Goal: Information Seeking & Learning: Check status

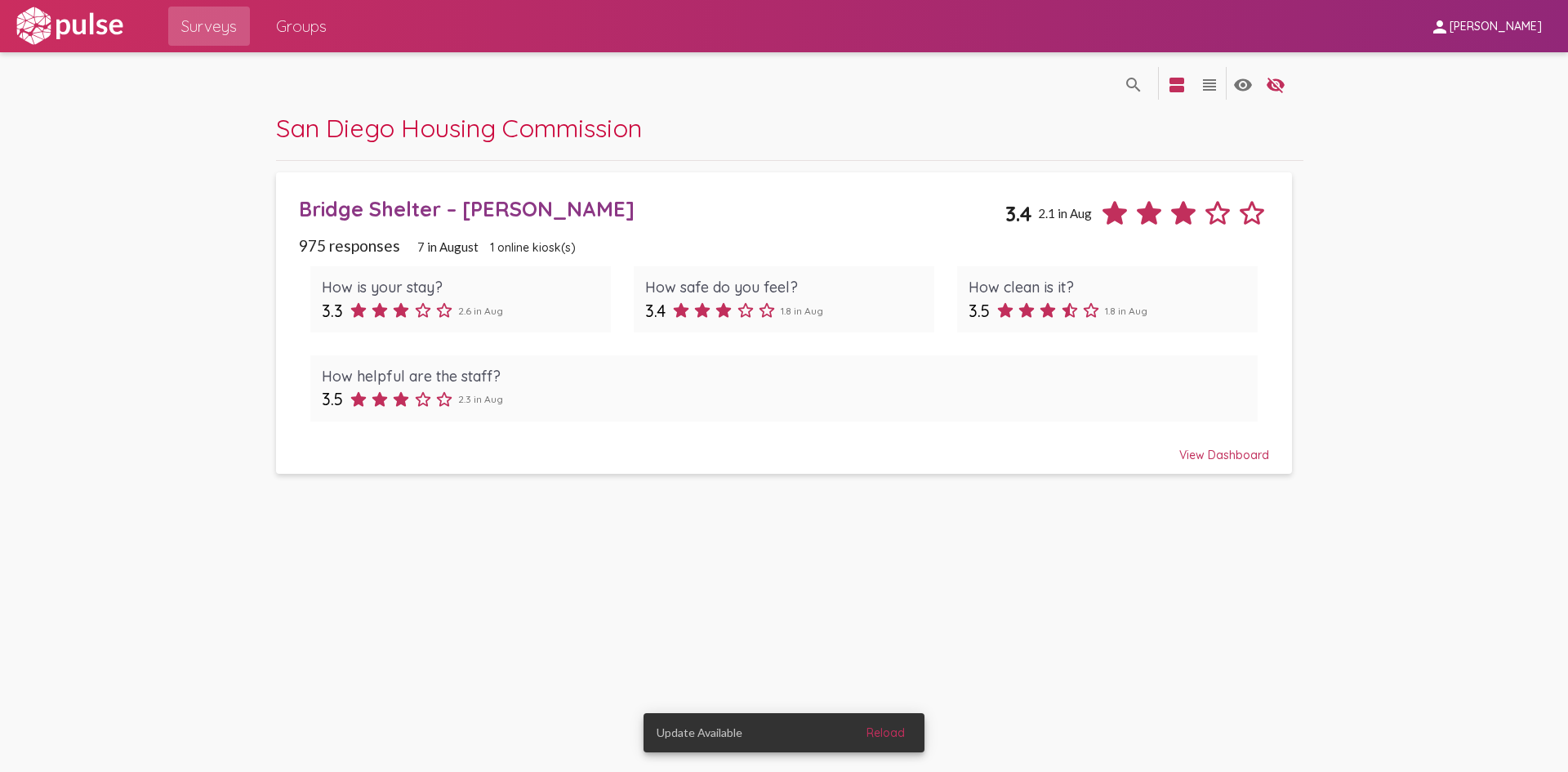
click at [1250, 455] on div "View Dashboard" at bounding box center [784, 448] width 970 height 29
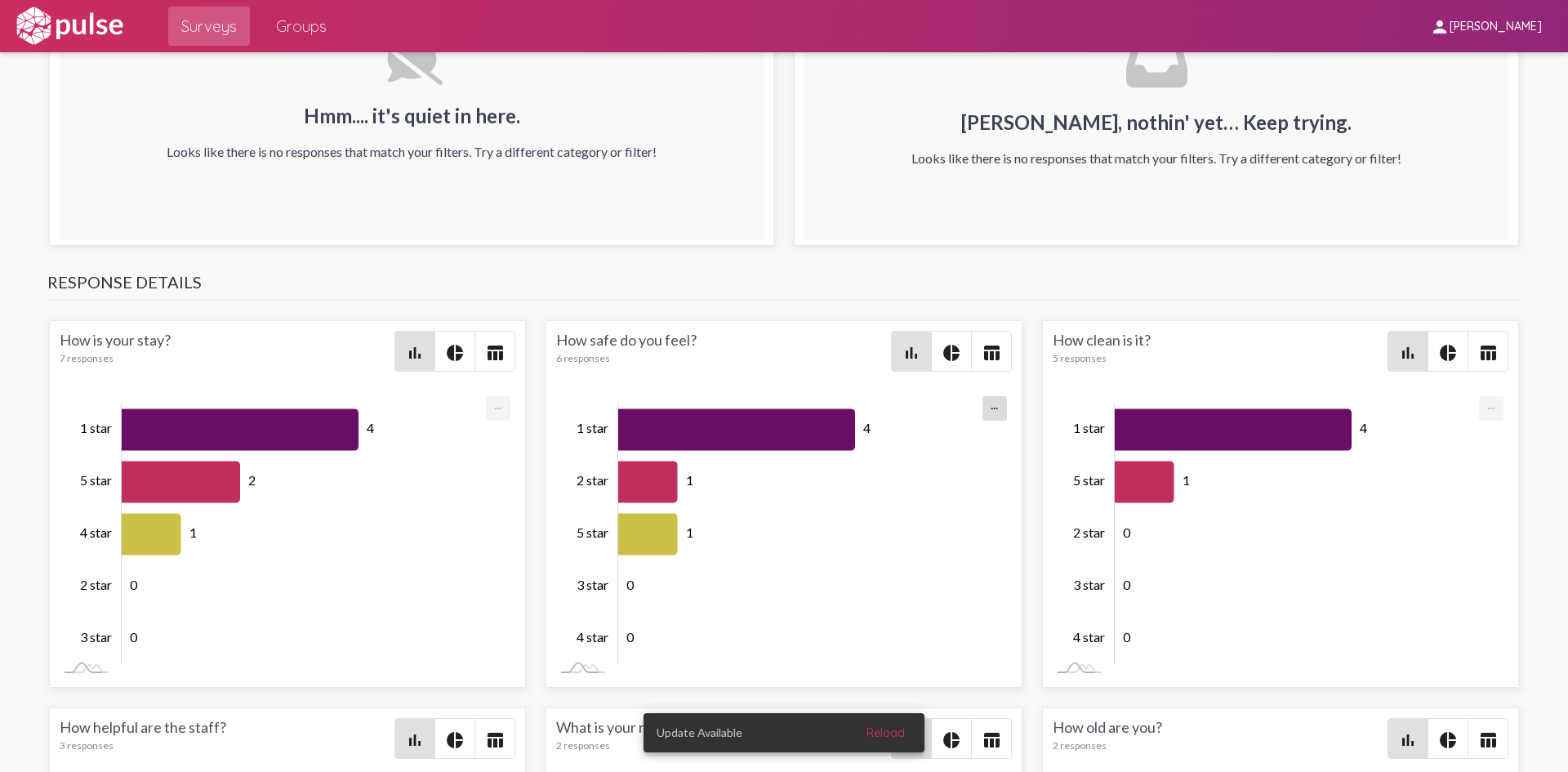
scroll to position [2132, 0]
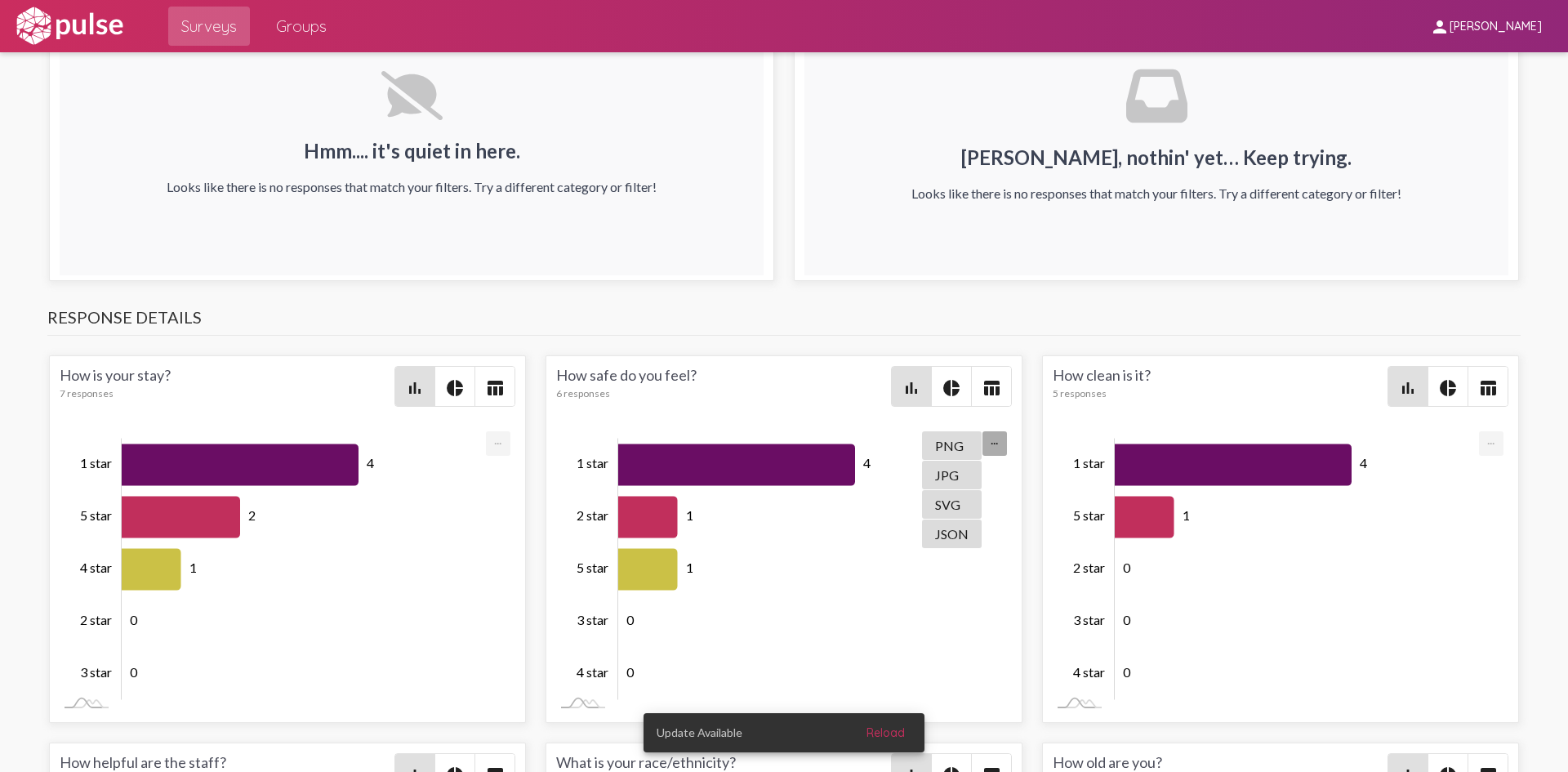
click at [895, 737] on span "Reload" at bounding box center [885, 732] width 39 height 15
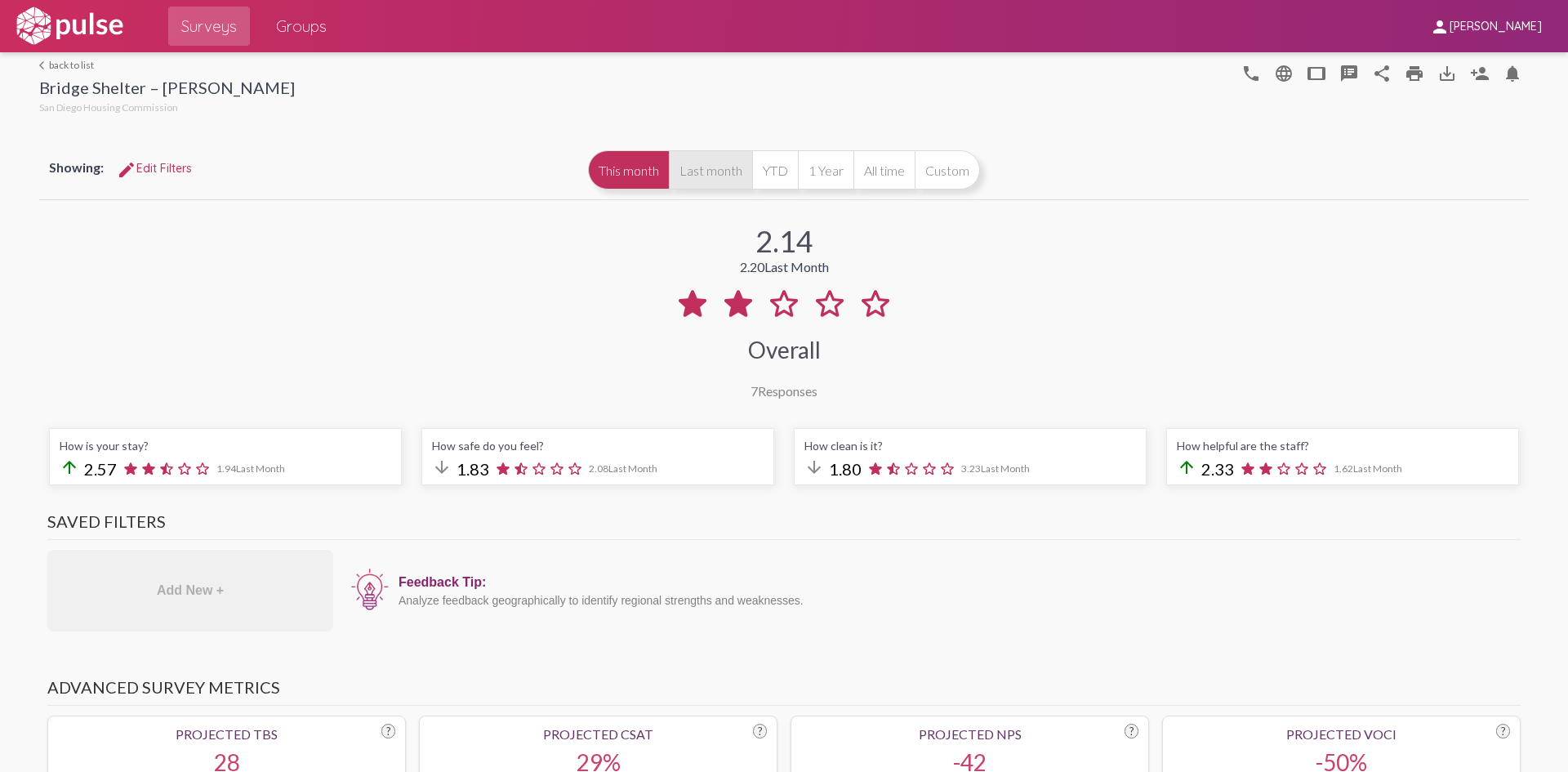
click at [730, 173] on button "Last month" at bounding box center [710, 171] width 84 height 40
click at [772, 174] on button "YTD" at bounding box center [774, 171] width 46 height 40
click at [826, 179] on button "1 Year" at bounding box center [826, 171] width 55 height 40
click at [621, 171] on button "This month" at bounding box center [629, 171] width 81 height 40
click at [806, 179] on button "1 Year" at bounding box center [826, 171] width 55 height 40
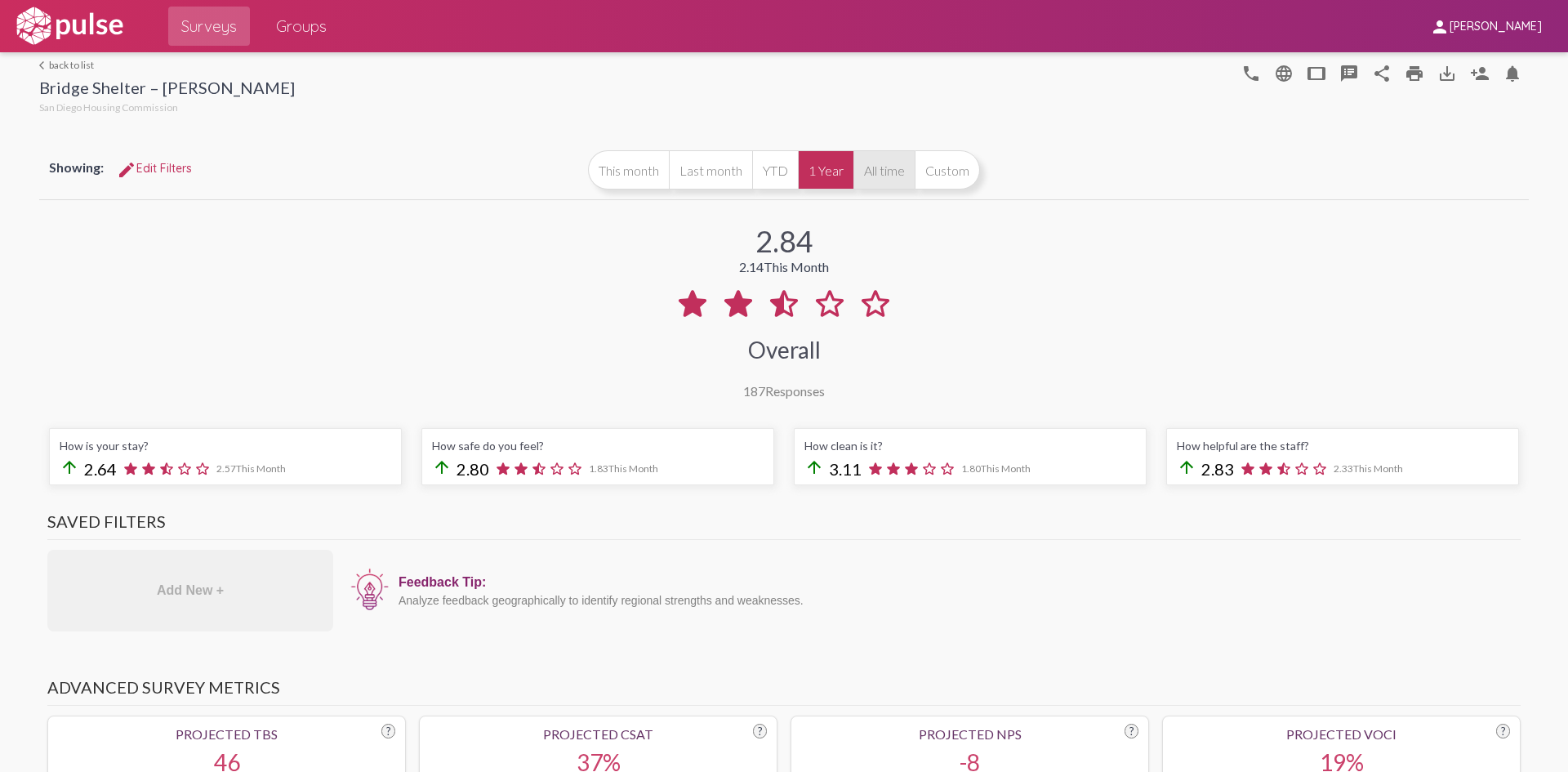
click at [863, 177] on button "All time" at bounding box center [883, 171] width 61 height 40
click at [802, 170] on button "1 Year" at bounding box center [826, 171] width 55 height 40
click at [883, 177] on button "All time" at bounding box center [883, 171] width 61 height 40
click at [53, 66] on link "arrow_back_ios back to list" at bounding box center [167, 65] width 256 height 12
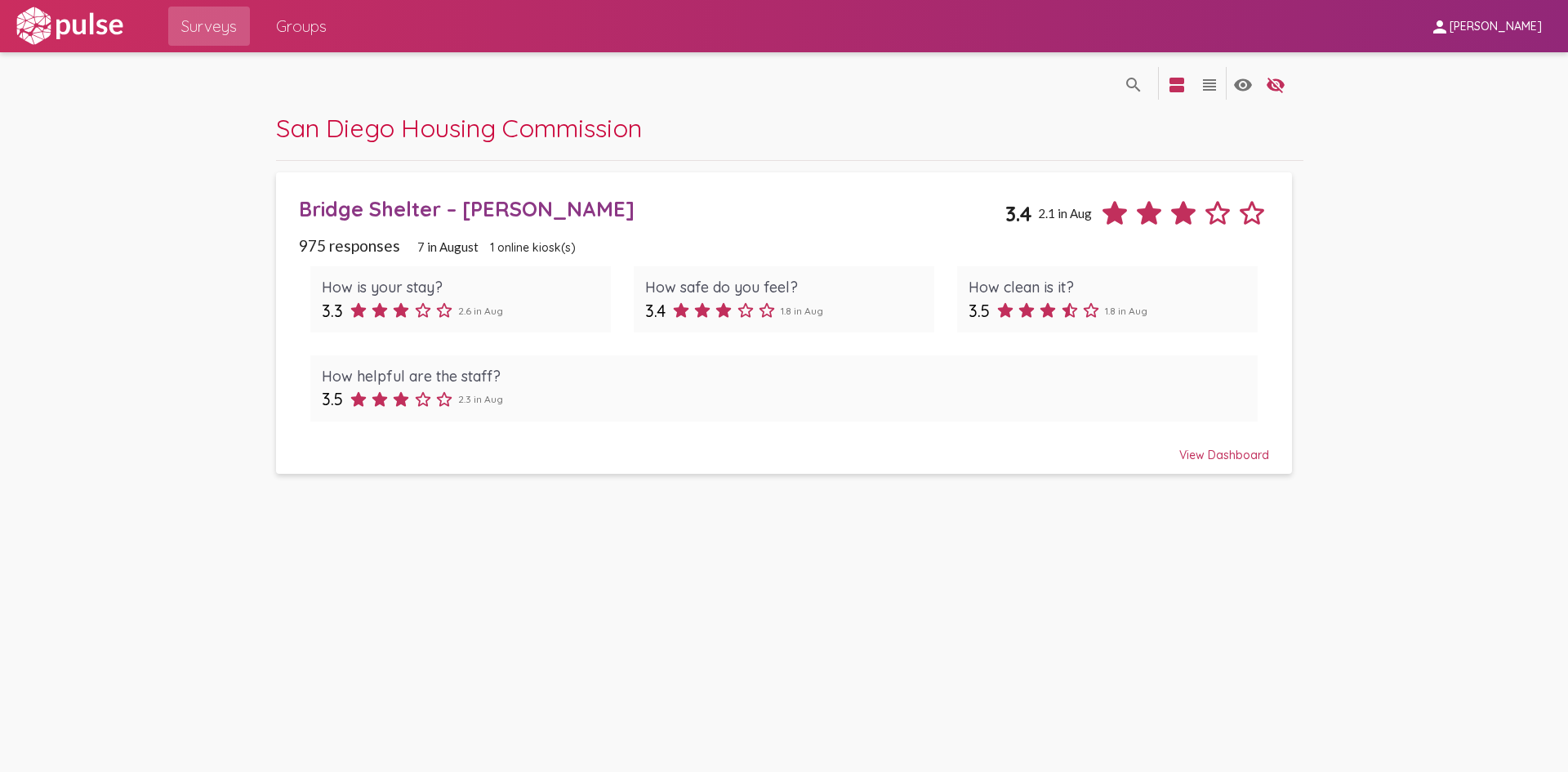
click at [308, 22] on span "Groups" at bounding box center [301, 26] width 51 height 29
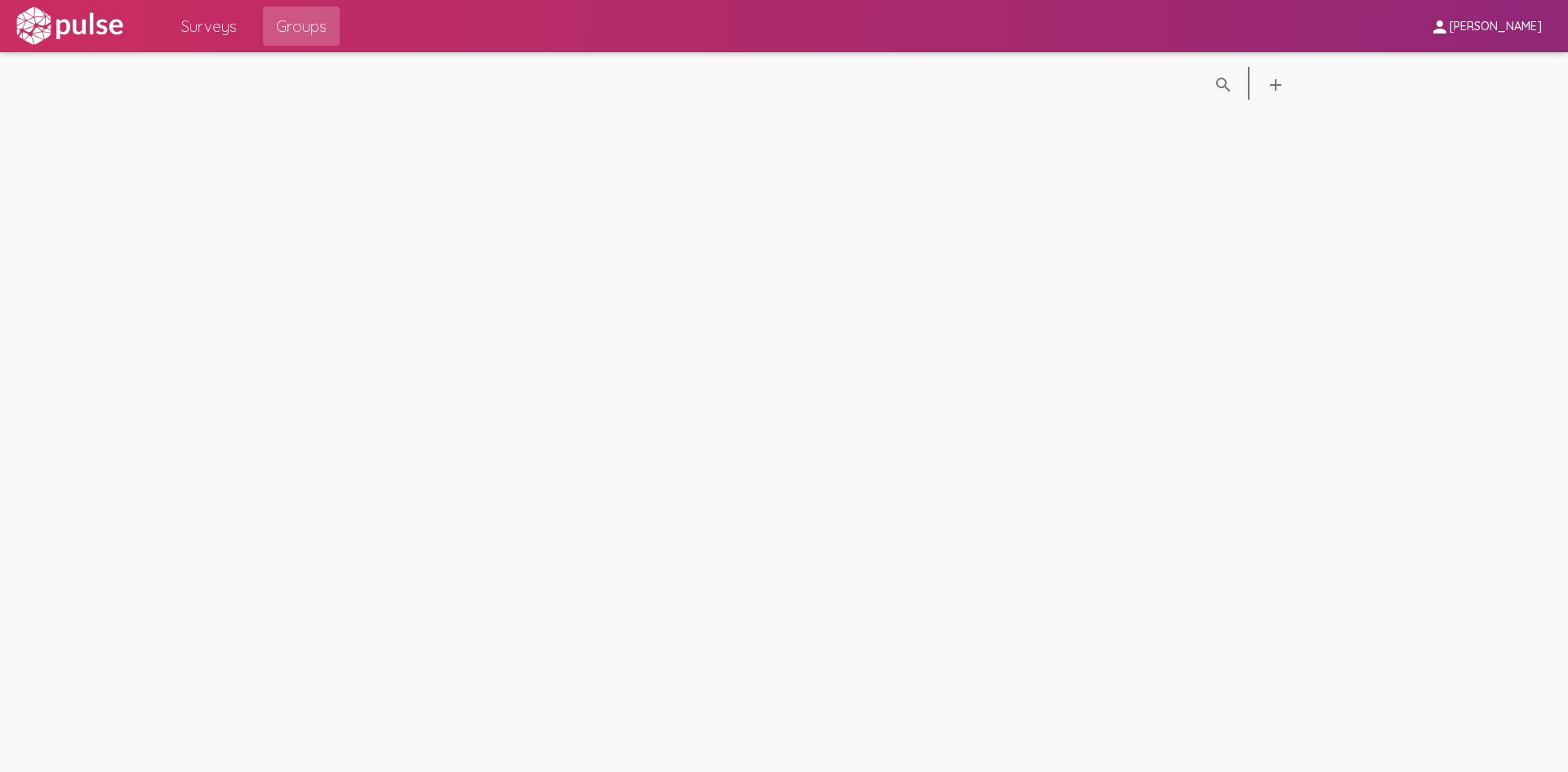
click at [220, 24] on span "Surveys" at bounding box center [209, 26] width 55 height 29
